Goal: Navigation & Orientation: Find specific page/section

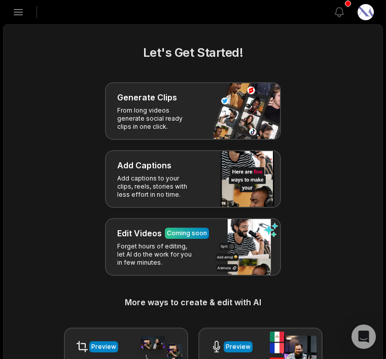
click at [17, 13] on icon "button" at bounding box center [18, 12] width 12 height 12
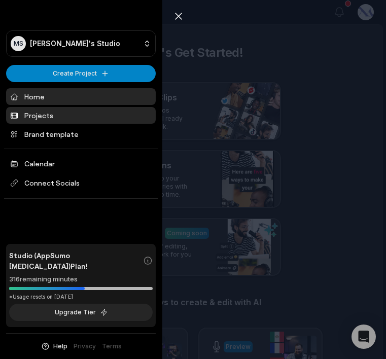
click at [30, 116] on link "Projects" at bounding box center [81, 115] width 150 height 17
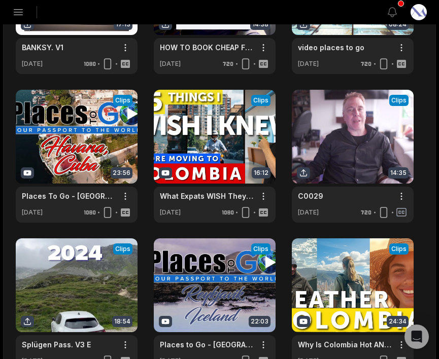
scroll to position [133, 0]
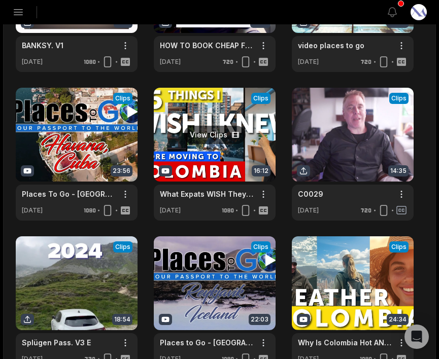
click at [207, 140] on link at bounding box center [215, 154] width 122 height 133
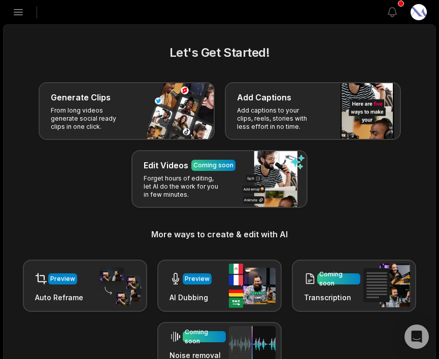
click at [17, 13] on icon "button" at bounding box center [18, 12] width 12 height 12
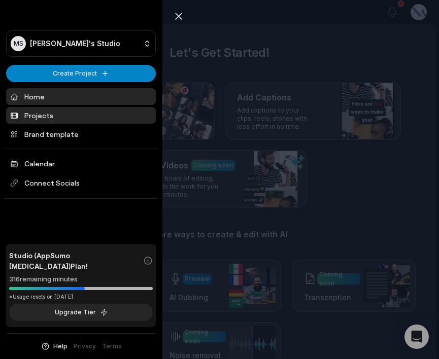
click at [40, 119] on link "Projects" at bounding box center [81, 115] width 150 height 17
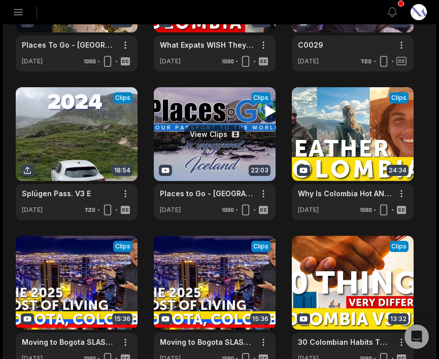
scroll to position [281, 0]
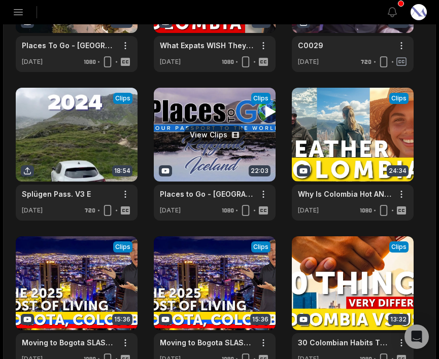
click at [212, 138] on link at bounding box center [215, 154] width 122 height 133
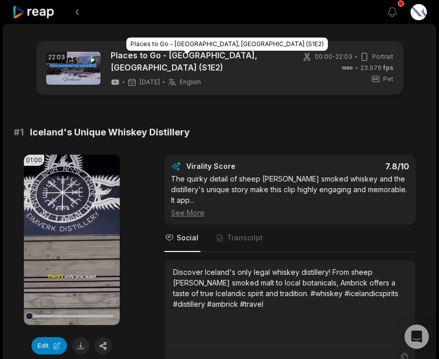
click at [151, 59] on link "Places to Go - [GEOGRAPHIC_DATA], [GEOGRAPHIC_DATA] (S1E2)" at bounding box center [198, 61] width 175 height 24
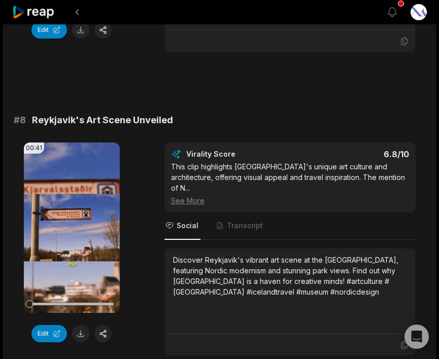
scroll to position [1590, 0]
